Goal: Transaction & Acquisition: Purchase product/service

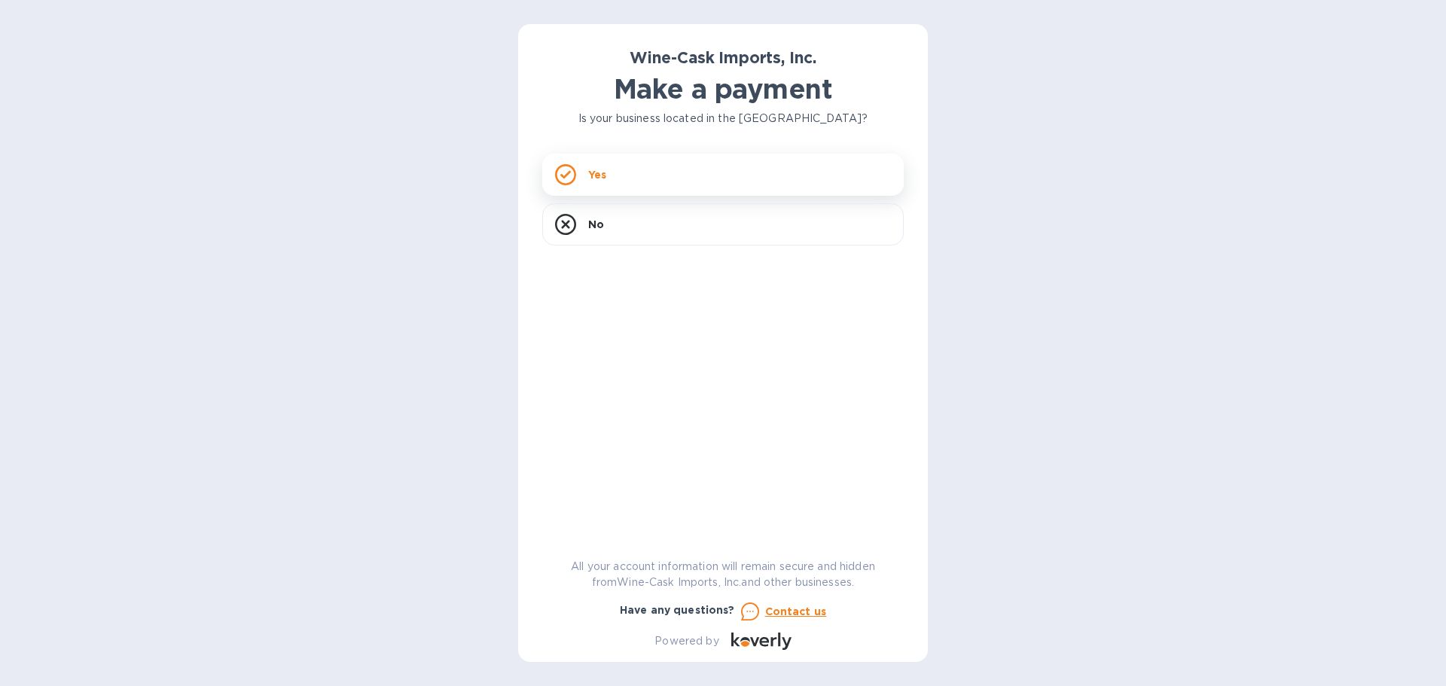
click at [679, 167] on div "Yes" at bounding box center [722, 175] width 361 height 42
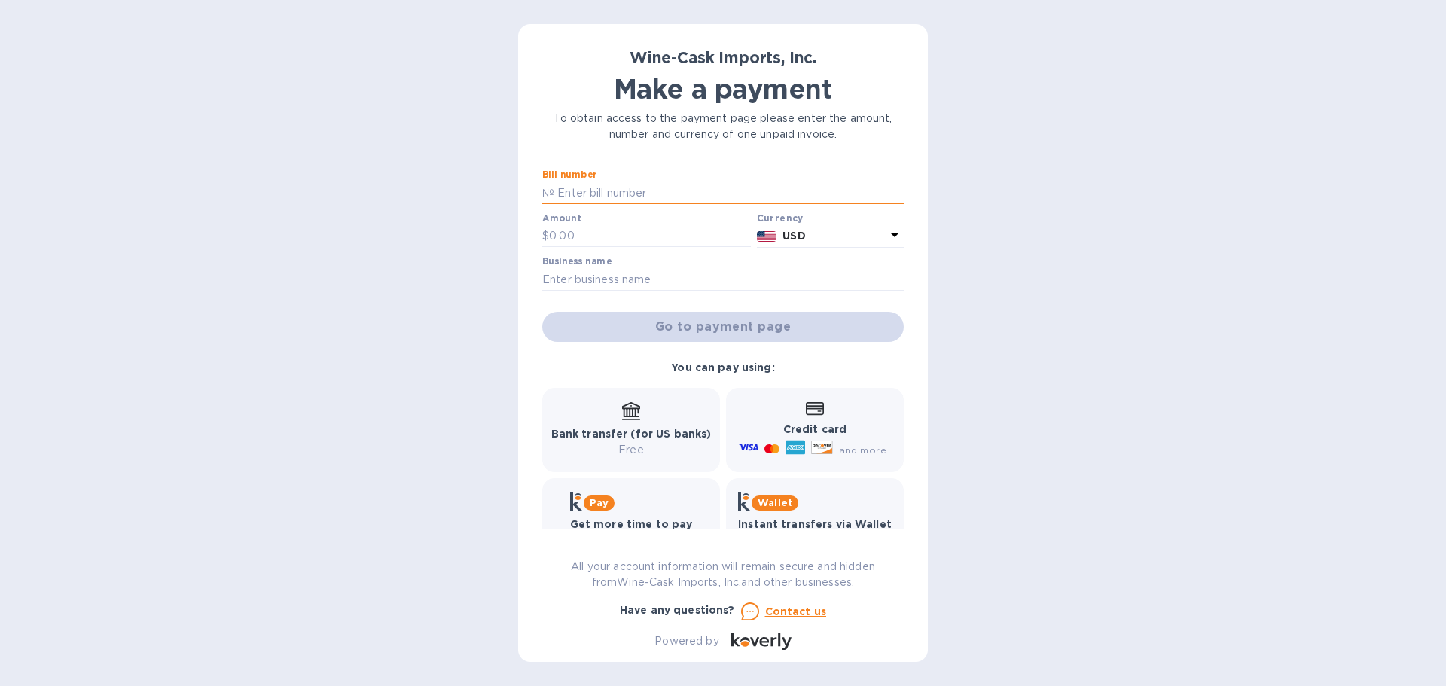
click at [614, 187] on input "text" at bounding box center [728, 192] width 349 height 23
type input "35136"
click at [605, 231] on input "text" at bounding box center [650, 236] width 202 height 23
type input "111"
click at [624, 271] on input "text" at bounding box center [722, 279] width 361 height 23
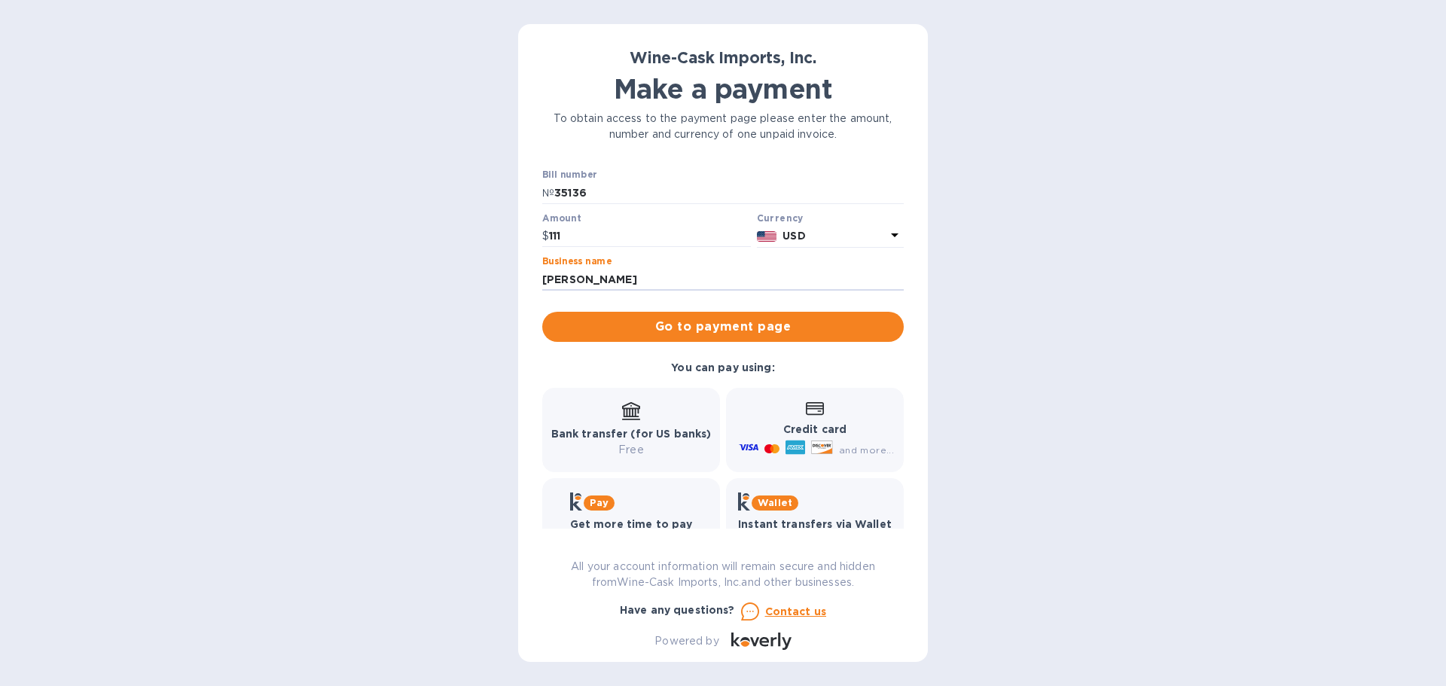
drag, startPoint x: 642, startPoint y: 279, endPoint x: 535, endPoint y: 279, distance: 106.9
click at [535, 279] on div "Wine-Cask Imports, Inc. Make a payment To obtain access to the payment page ple…" at bounding box center [723, 343] width 410 height 638
type input "Another Cafe Fiorellas"
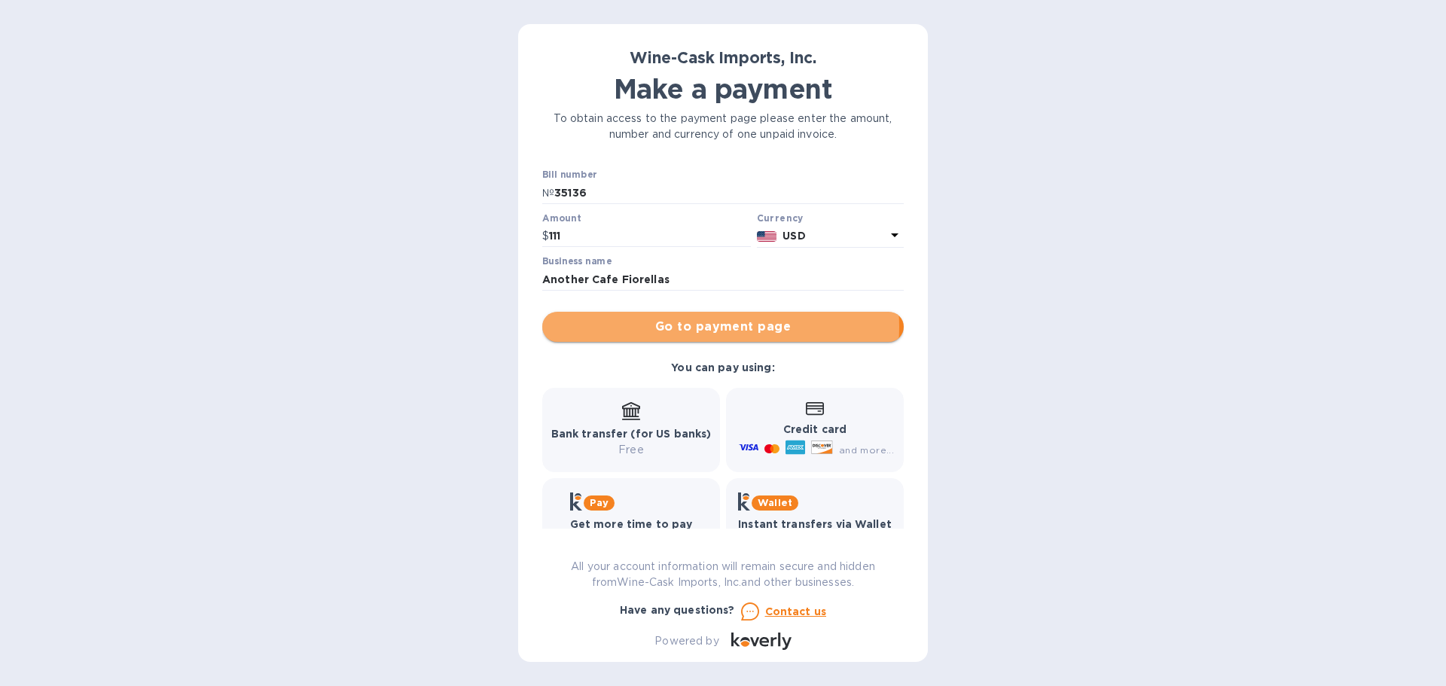
click at [706, 327] on span "Go to payment page" at bounding box center [722, 327] width 337 height 18
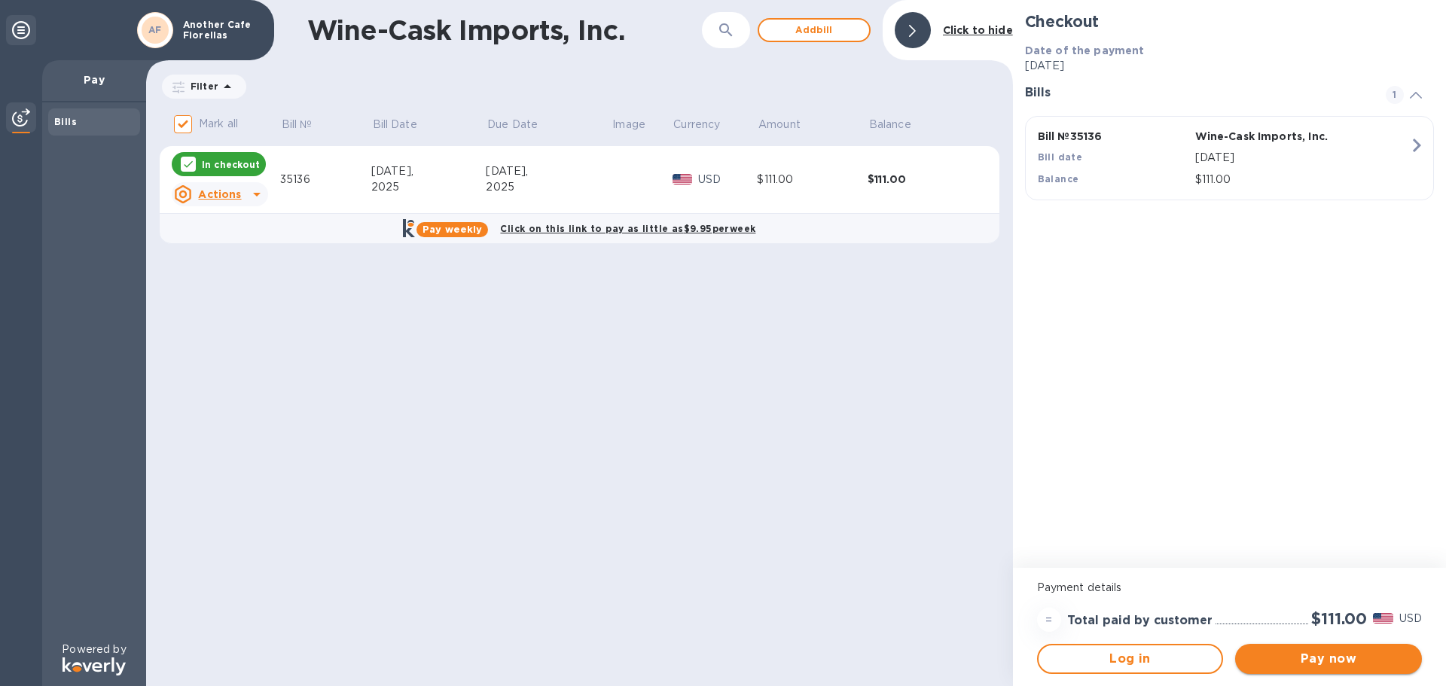
click at [1297, 660] on span "Pay now" at bounding box center [1328, 659] width 163 height 18
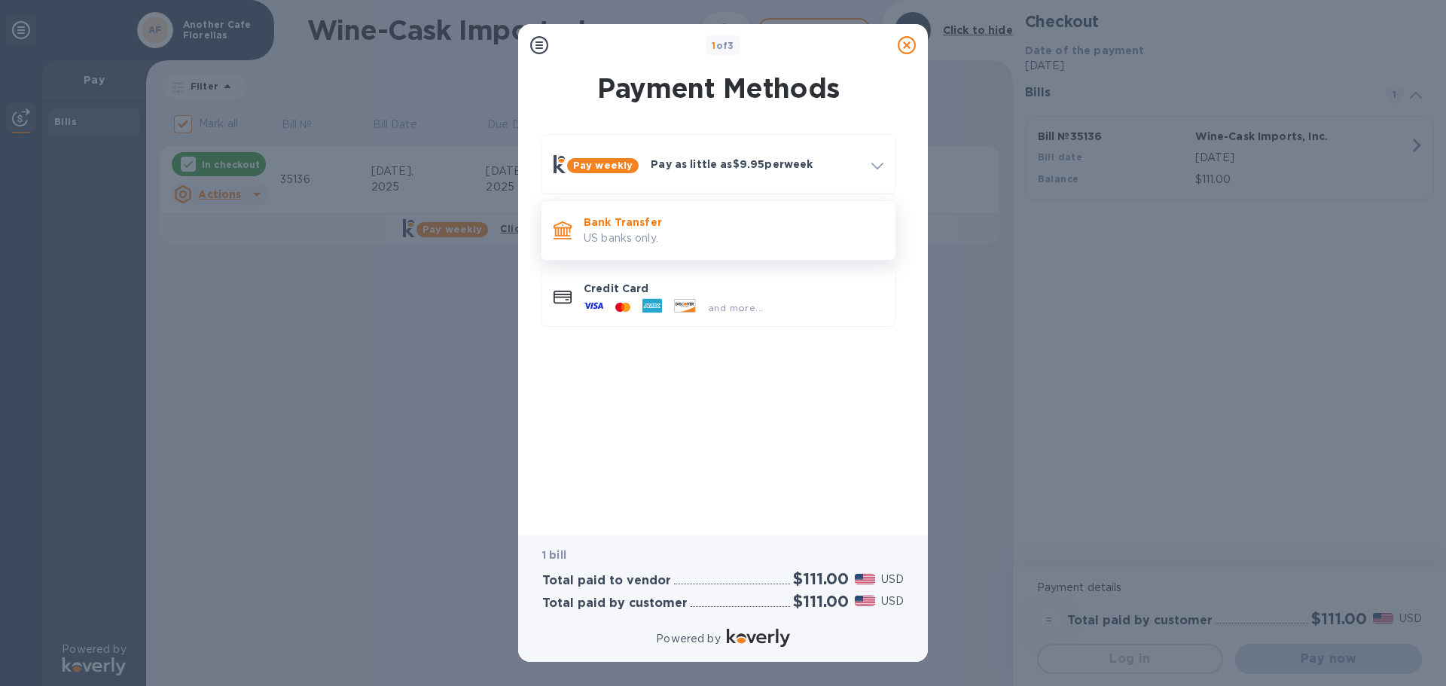
click at [642, 239] on p "US banks only." at bounding box center [734, 238] width 300 height 16
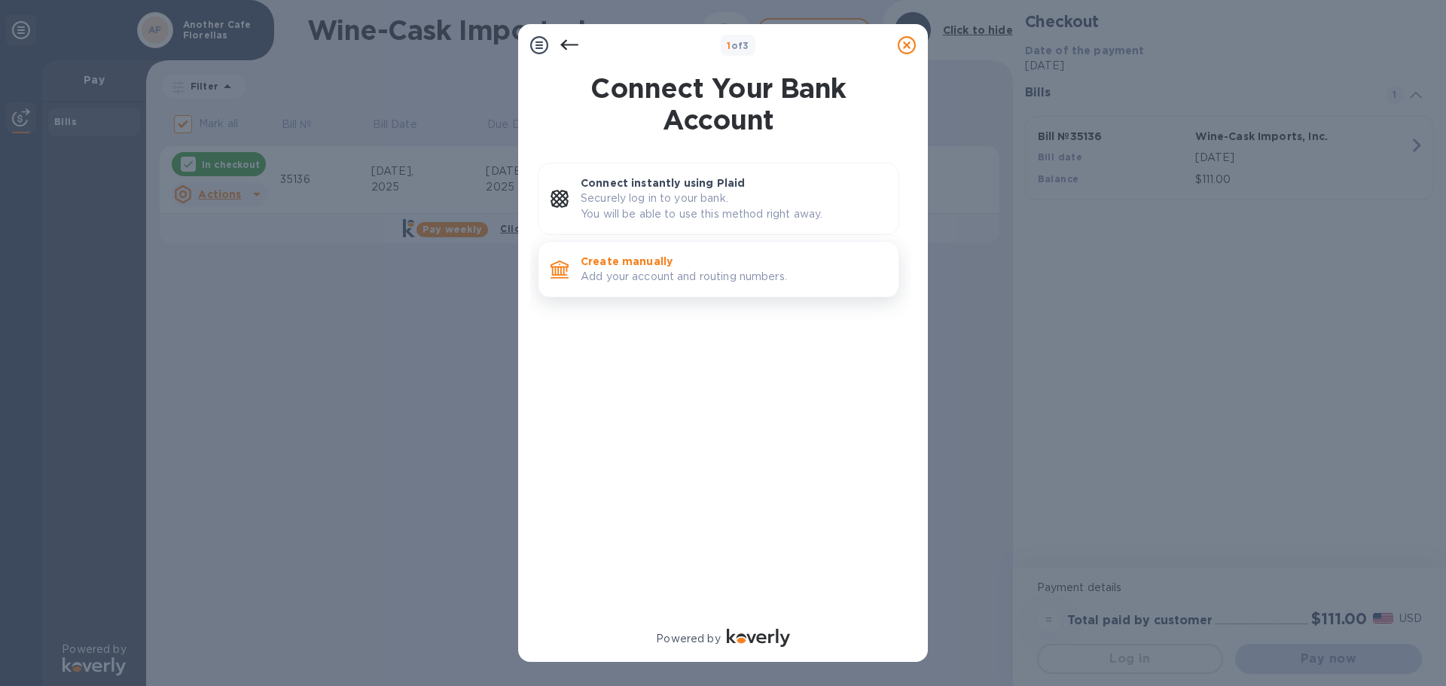
click at [703, 272] on p "Add your account and routing numbers." at bounding box center [734, 277] width 306 height 16
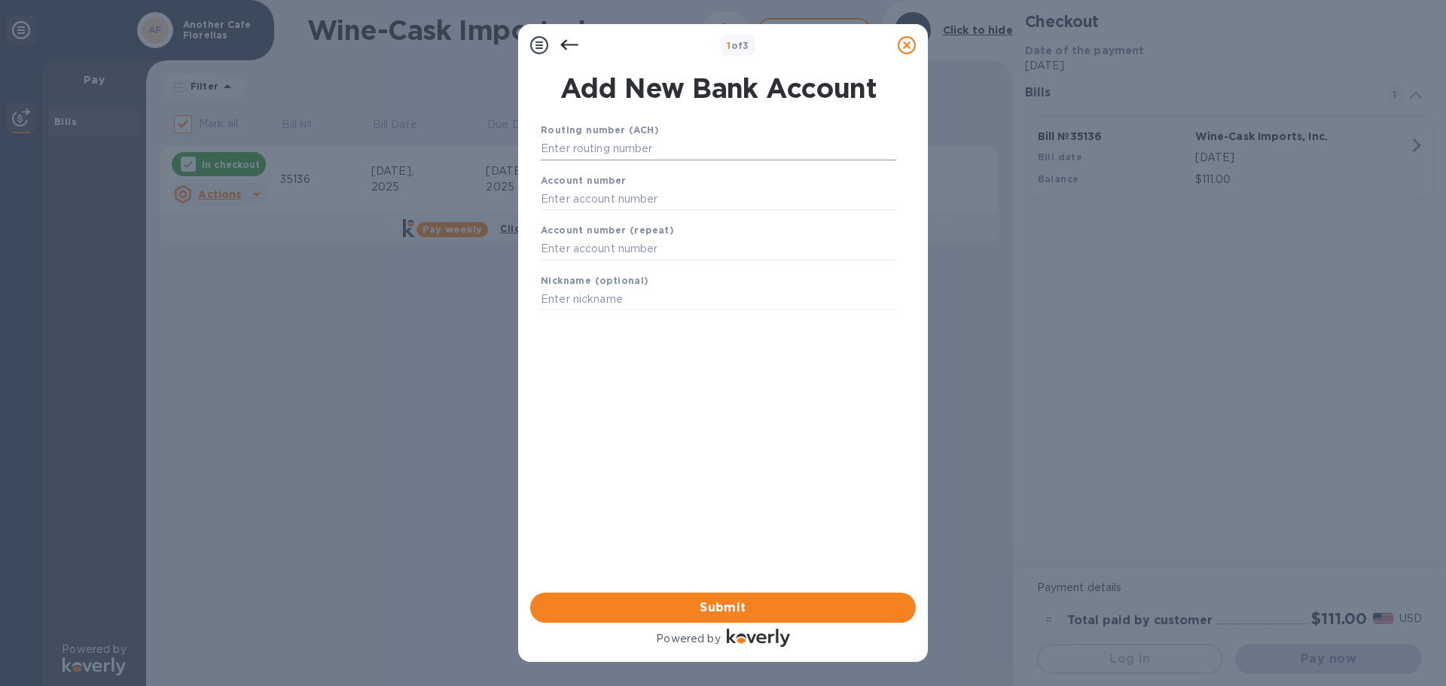
click at [572, 142] on input "text" at bounding box center [718, 149] width 355 height 23
type input "211371120"
click at [572, 216] on input "text" at bounding box center [718, 217] width 355 height 23
type input "10841668"
click at [573, 266] on input "text" at bounding box center [718, 268] width 355 height 23
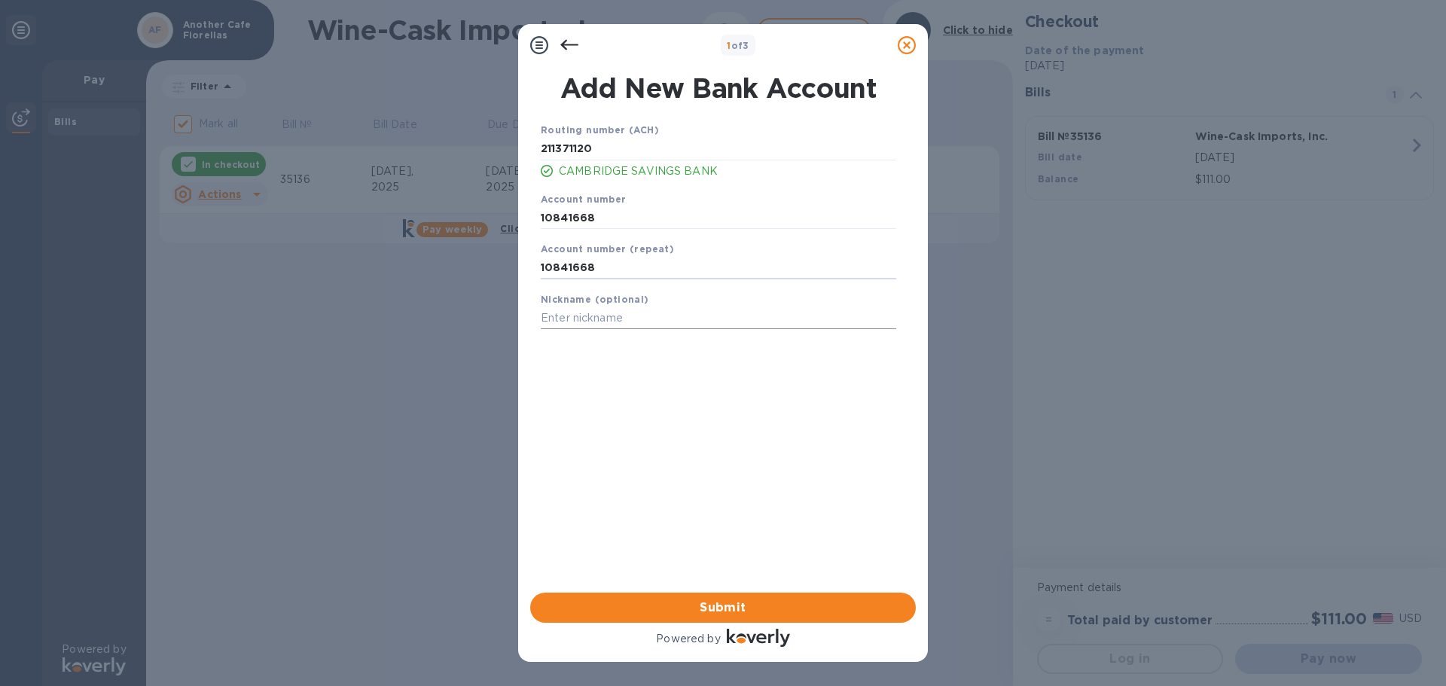
type input "10841668"
click at [572, 313] on input "text" at bounding box center [718, 318] width 355 height 23
type input "Another Cafe [PERSON_NAME]"
click at [743, 601] on span "Submit" at bounding box center [722, 608] width 361 height 18
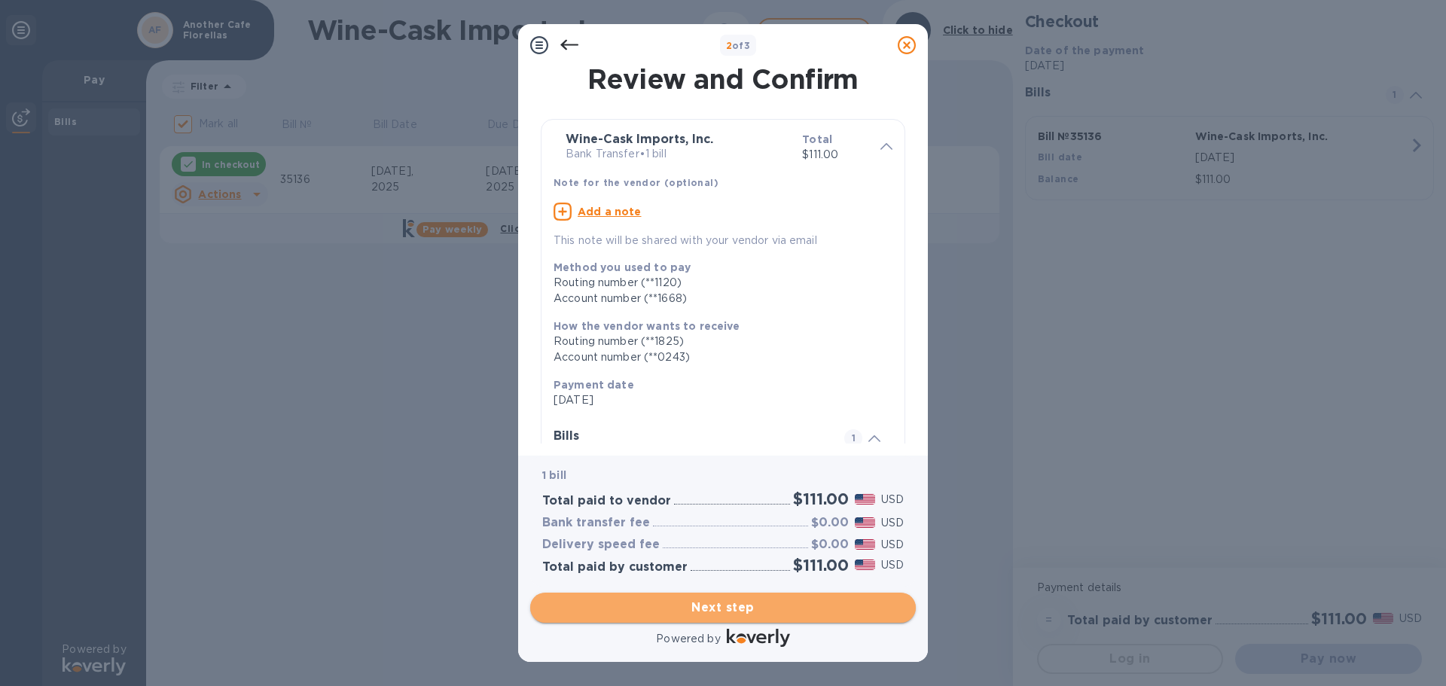
click at [743, 601] on span "Next step" at bounding box center [722, 608] width 361 height 18
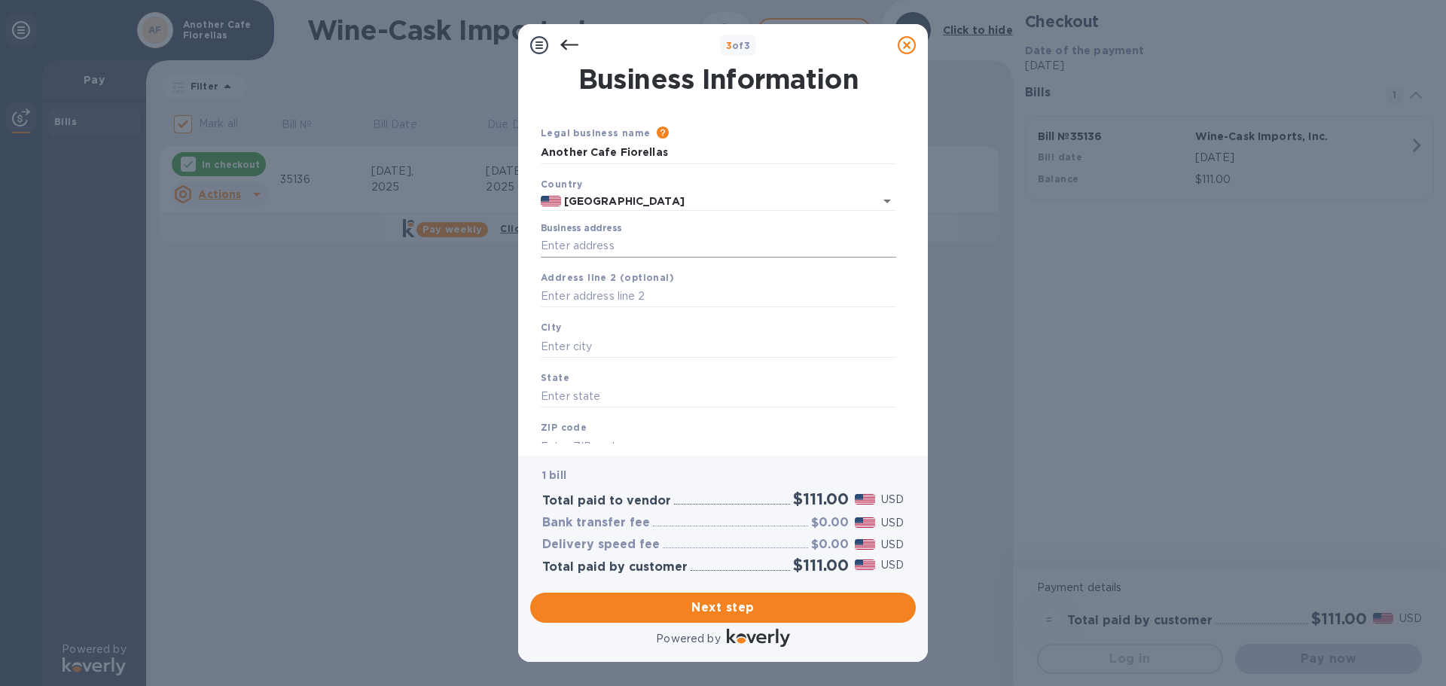
click at [563, 248] on input "Business address" at bounding box center [718, 246] width 355 height 23
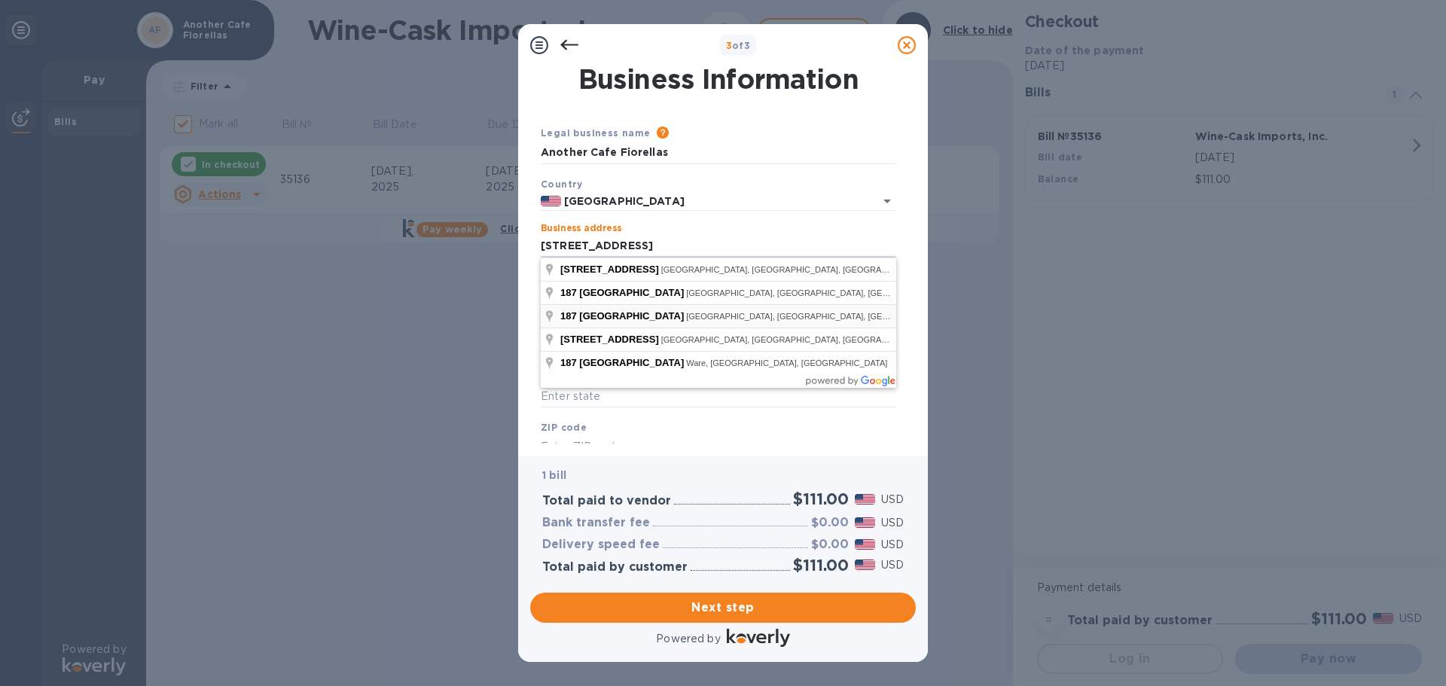
type input "[STREET_ADDRESS]"
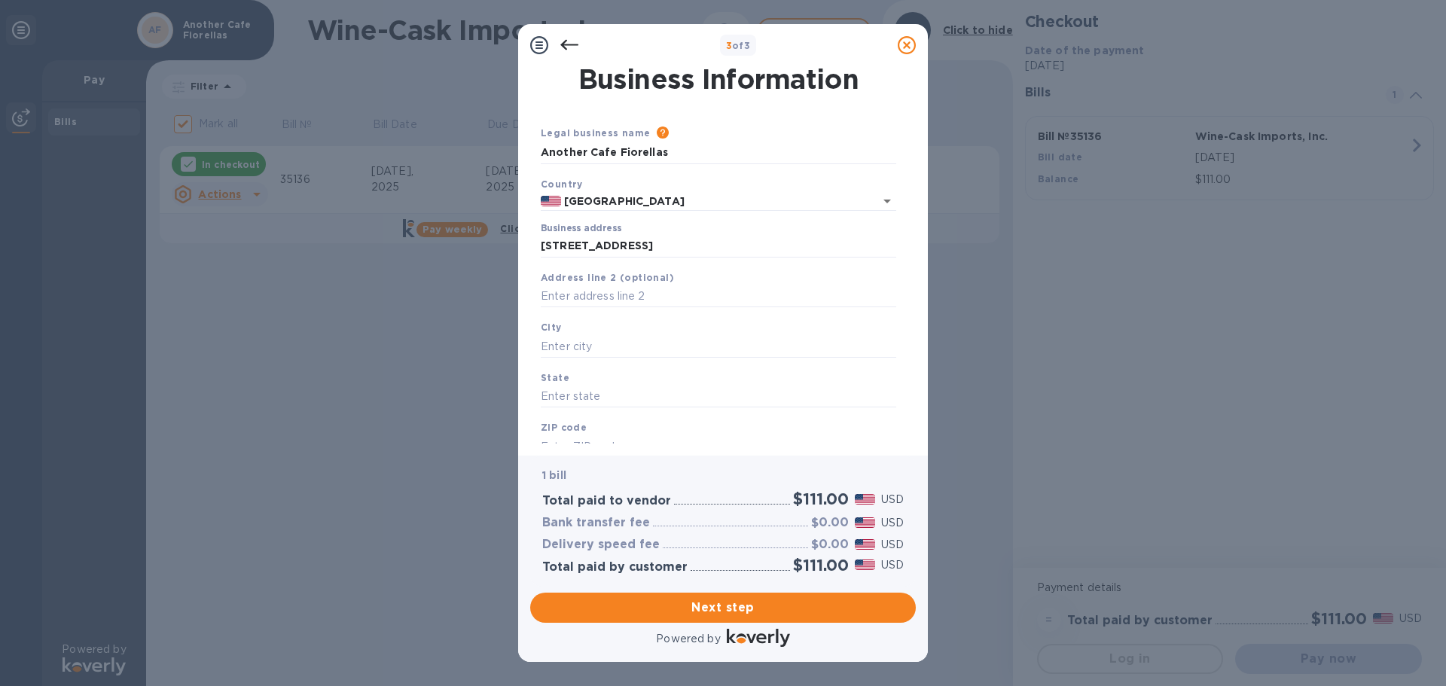
type input "[PERSON_NAME]"
type input "MA"
type input "02460"
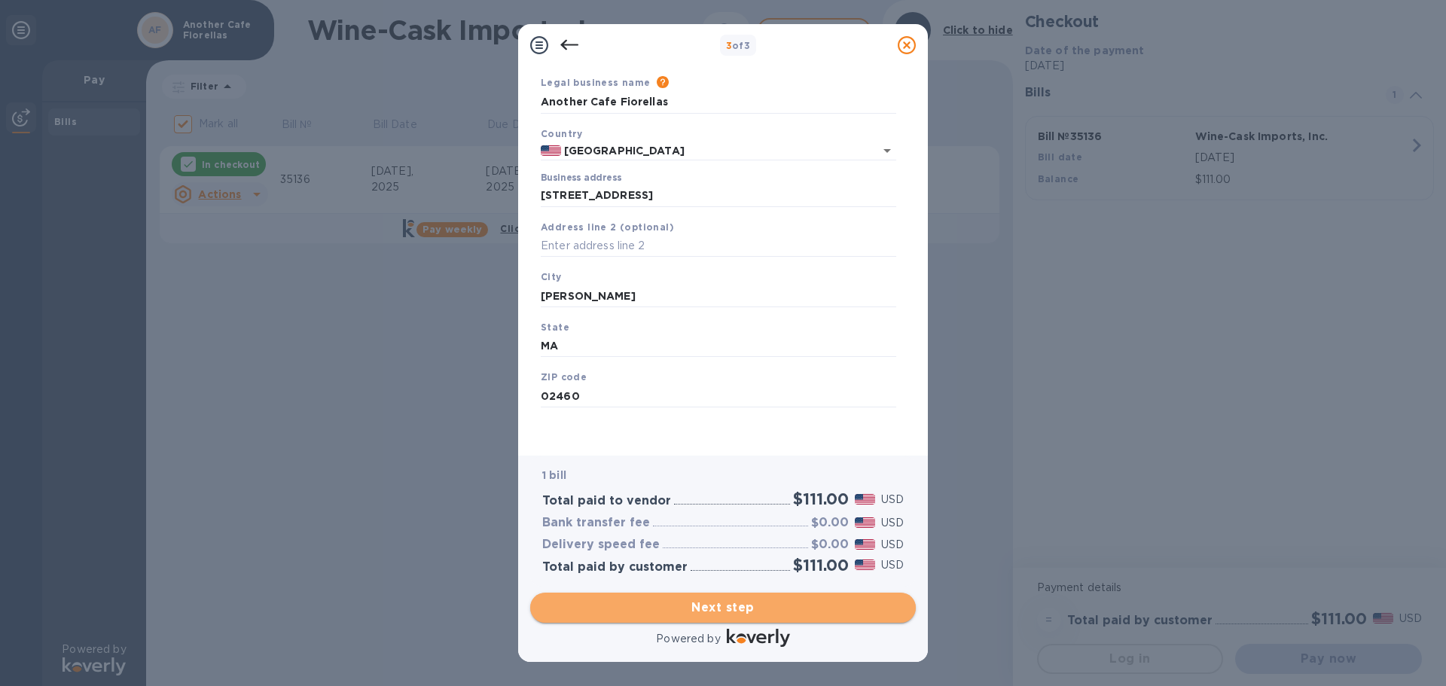
click at [735, 610] on span "Next step" at bounding box center [722, 608] width 361 height 18
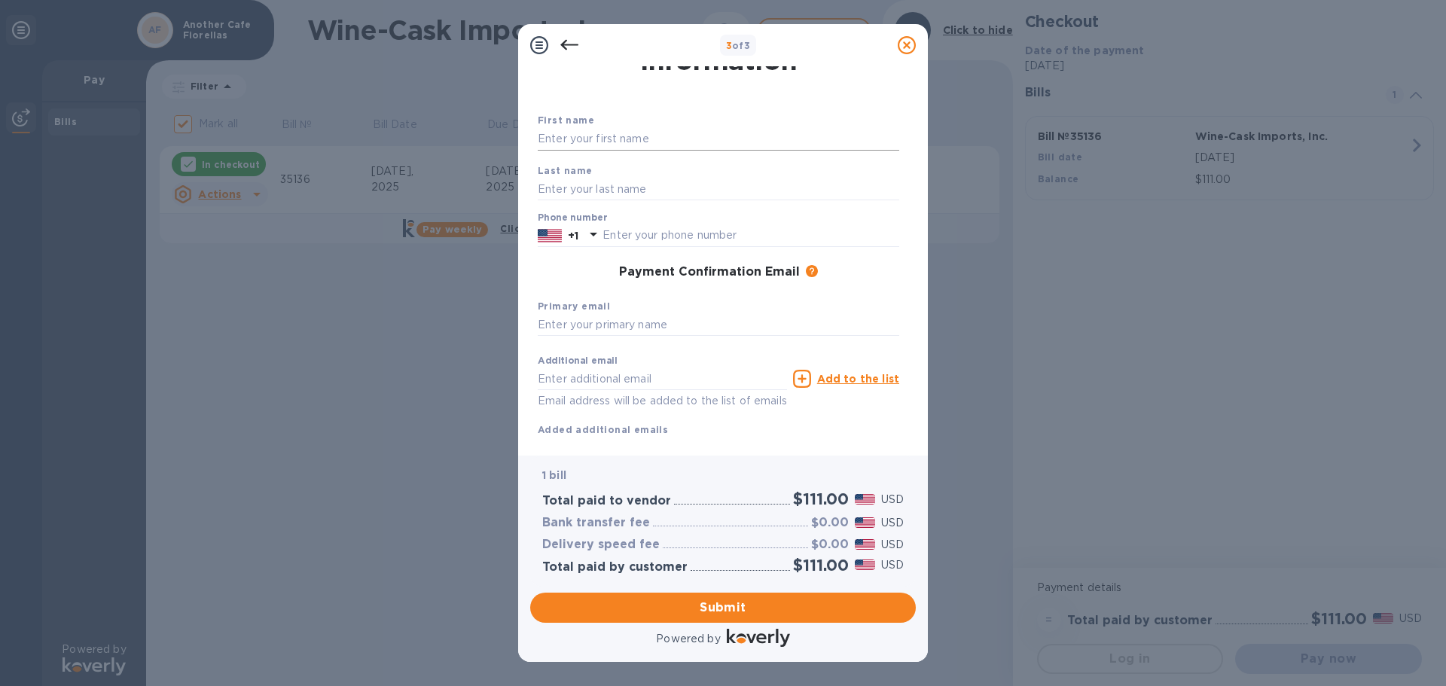
click at [574, 135] on input "text" at bounding box center [718, 139] width 361 height 23
type input "Remon"
type input "[PERSON_NAME]"
click at [643, 229] on input "text" at bounding box center [750, 235] width 297 height 23
type input "5084191116"
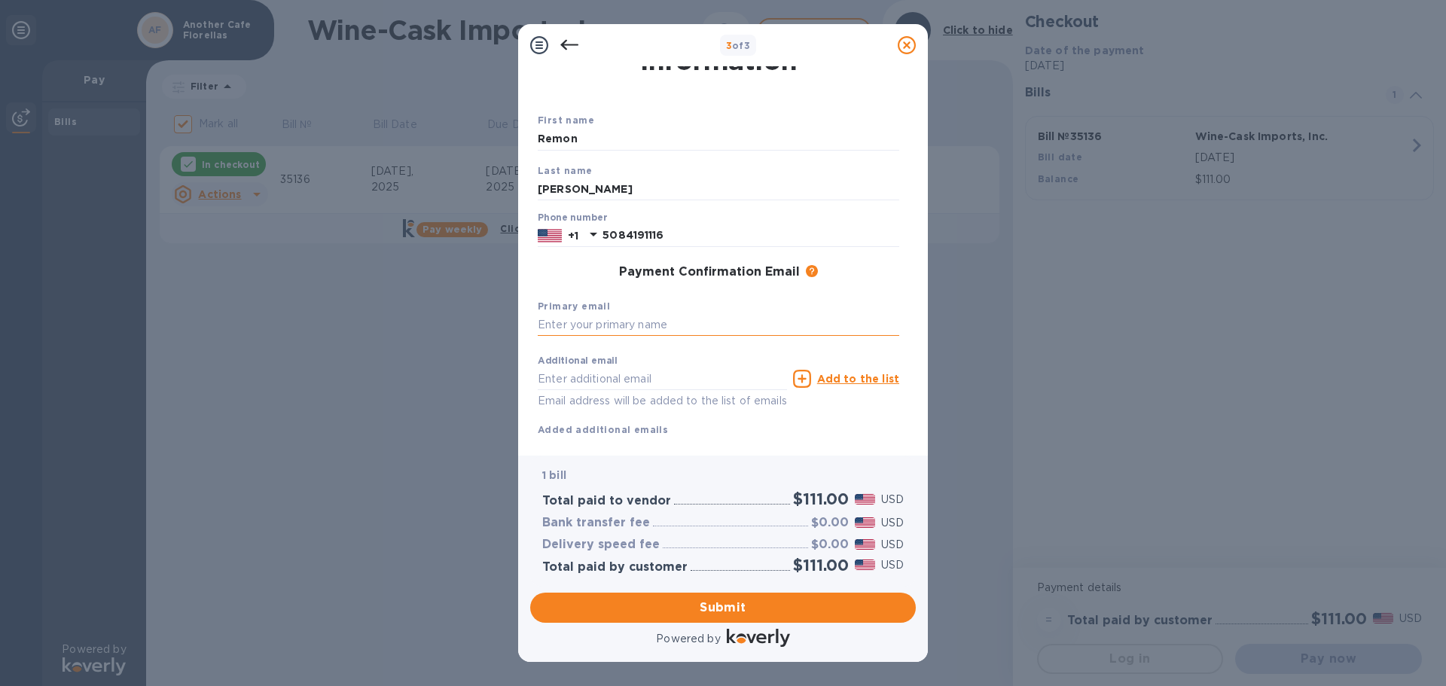
click at [599, 322] on input "text" at bounding box center [718, 325] width 361 height 23
type input "[EMAIL_ADDRESS][DOMAIN_NAME]"
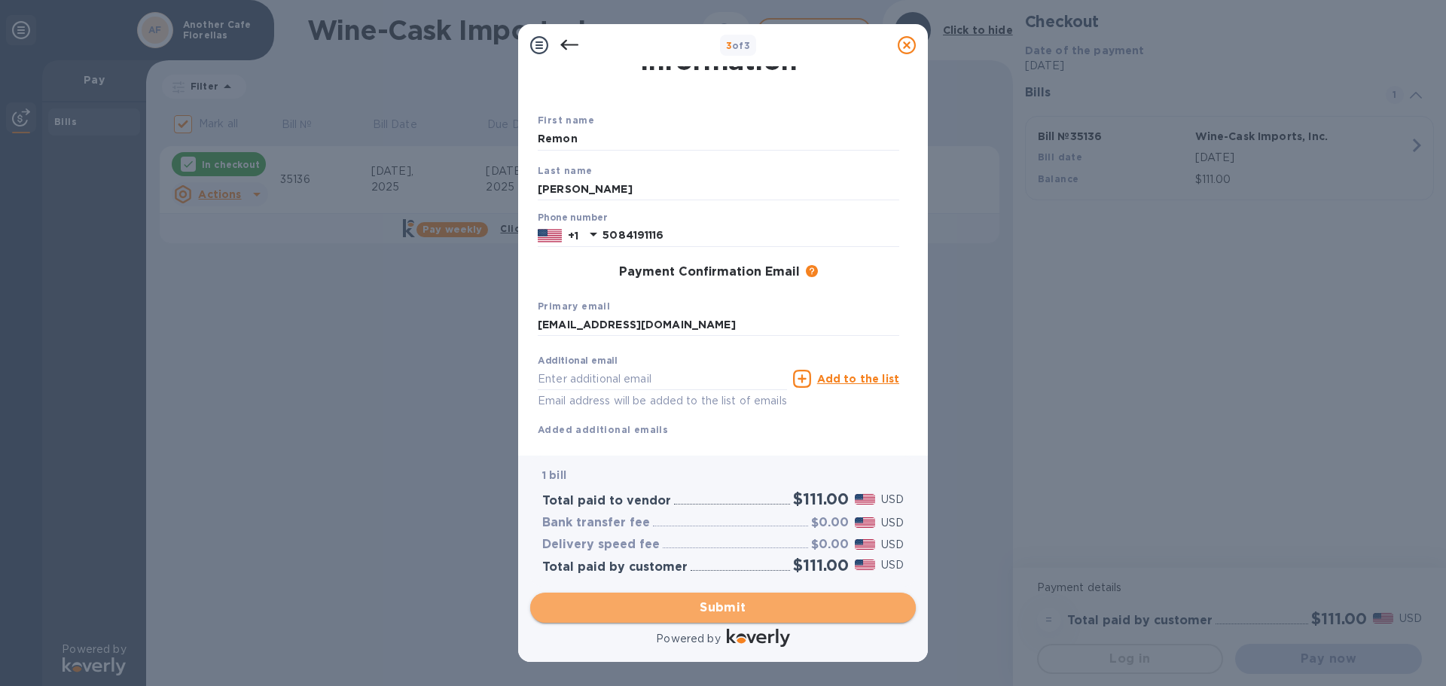
click at [718, 606] on span "Submit" at bounding box center [722, 608] width 361 height 18
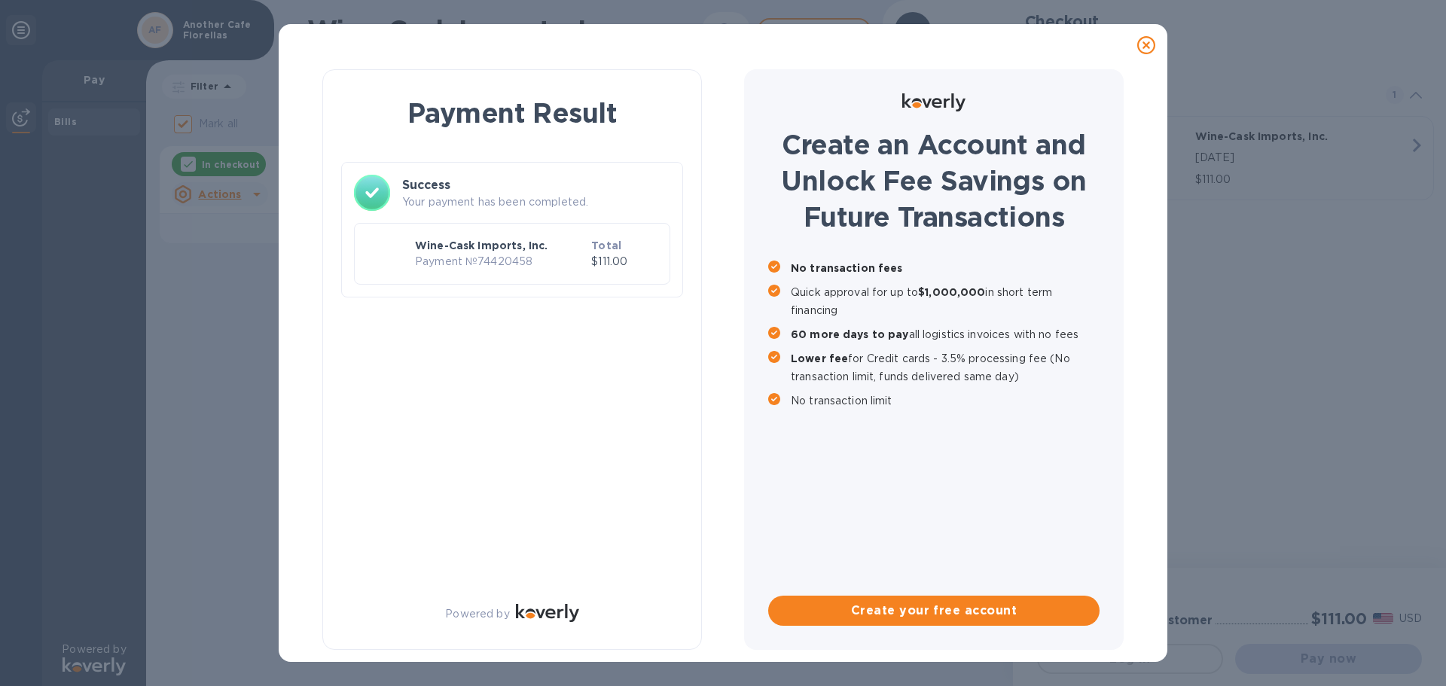
checkbox input "false"
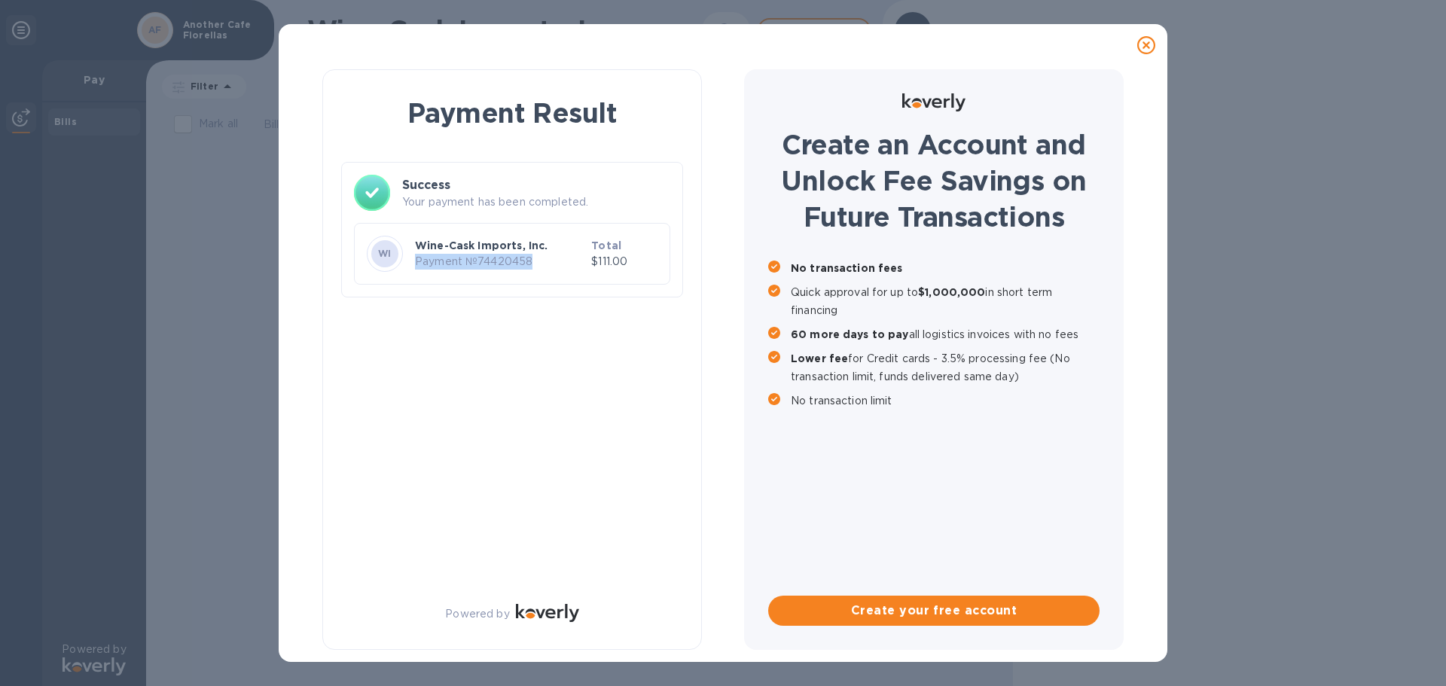
drag, startPoint x: 532, startPoint y: 262, endPoint x: 417, endPoint y: 262, distance: 114.5
click at [417, 262] on p "Payment № 74420458" at bounding box center [500, 262] width 170 height 16
copy p "Payment № 74420458"
